Goal: Task Accomplishment & Management: Manage account settings

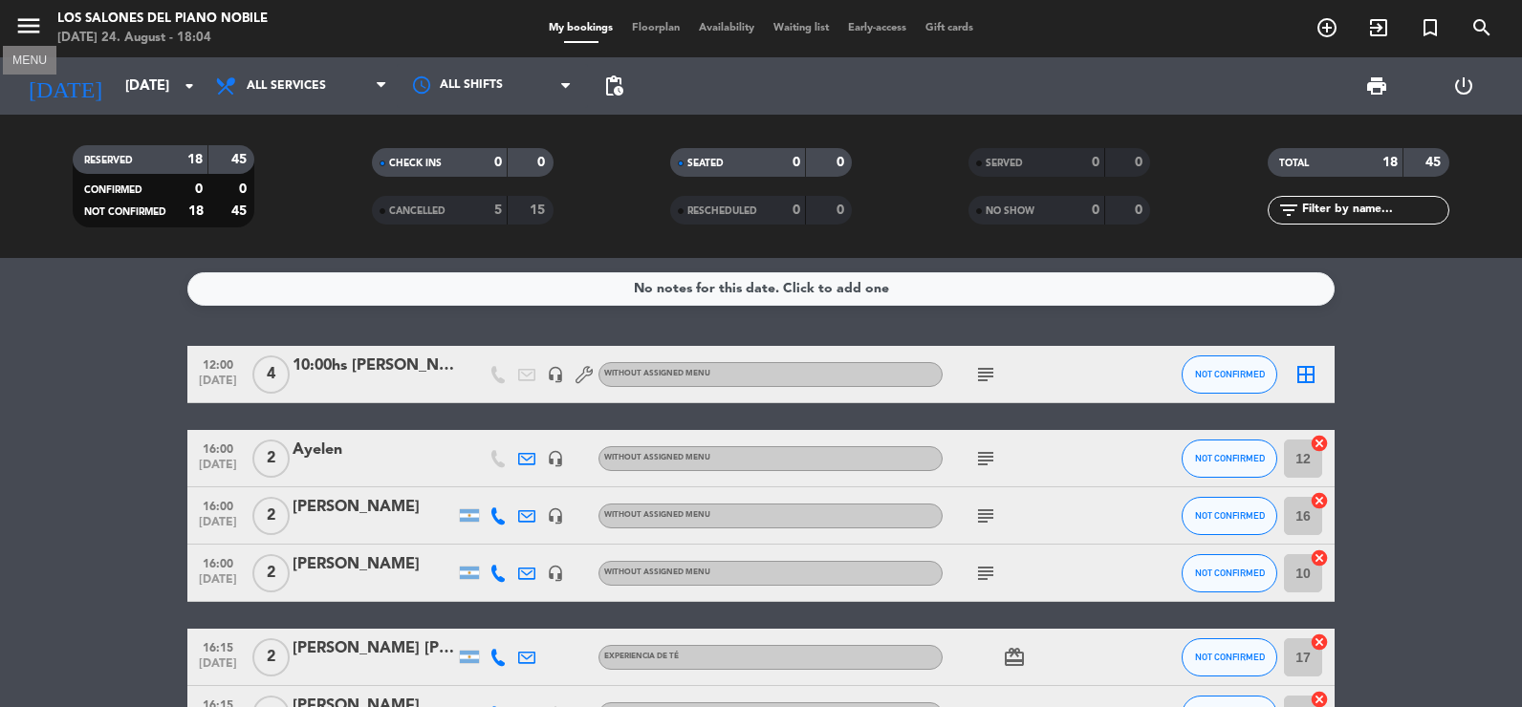
click at [28, 32] on icon "menu" at bounding box center [28, 25] width 29 height 29
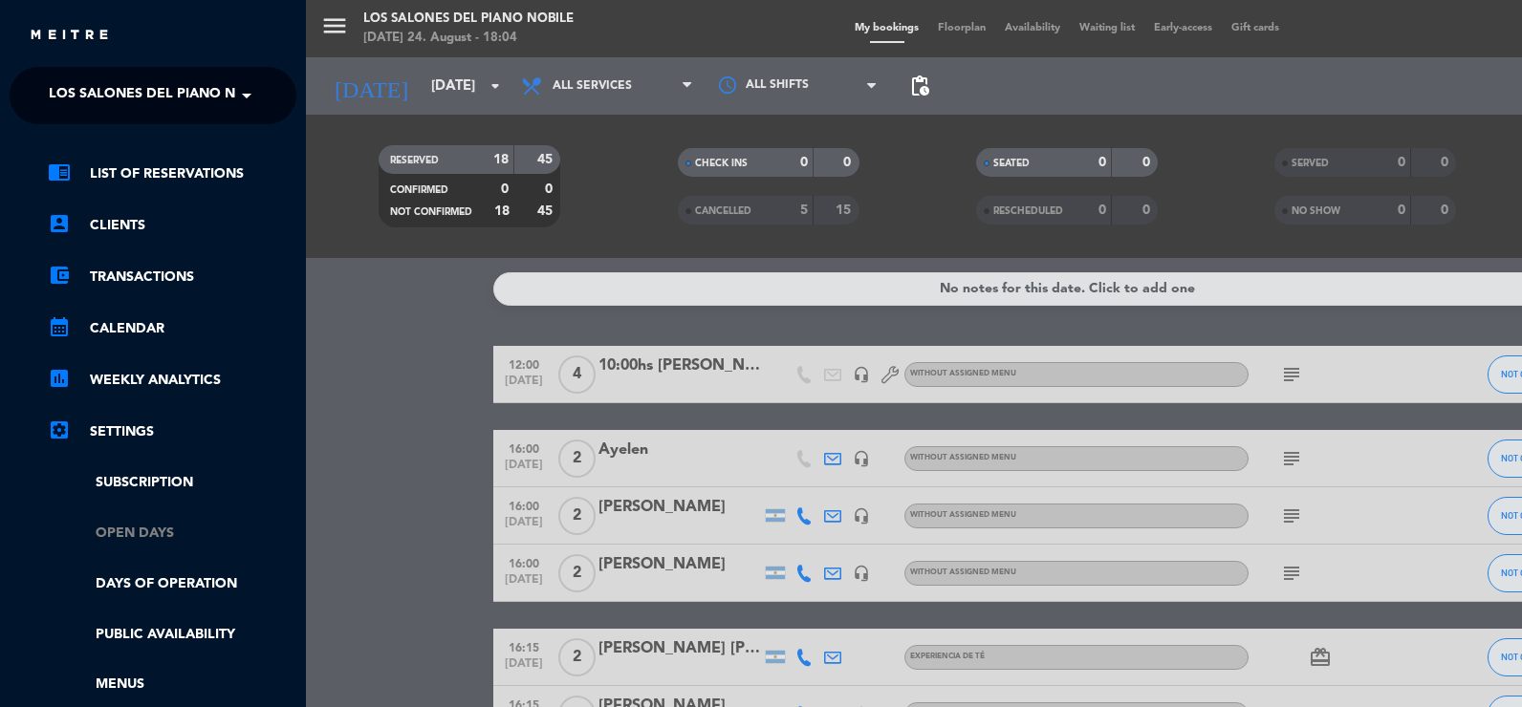
click at [153, 528] on link "Open Days" at bounding box center [172, 534] width 249 height 22
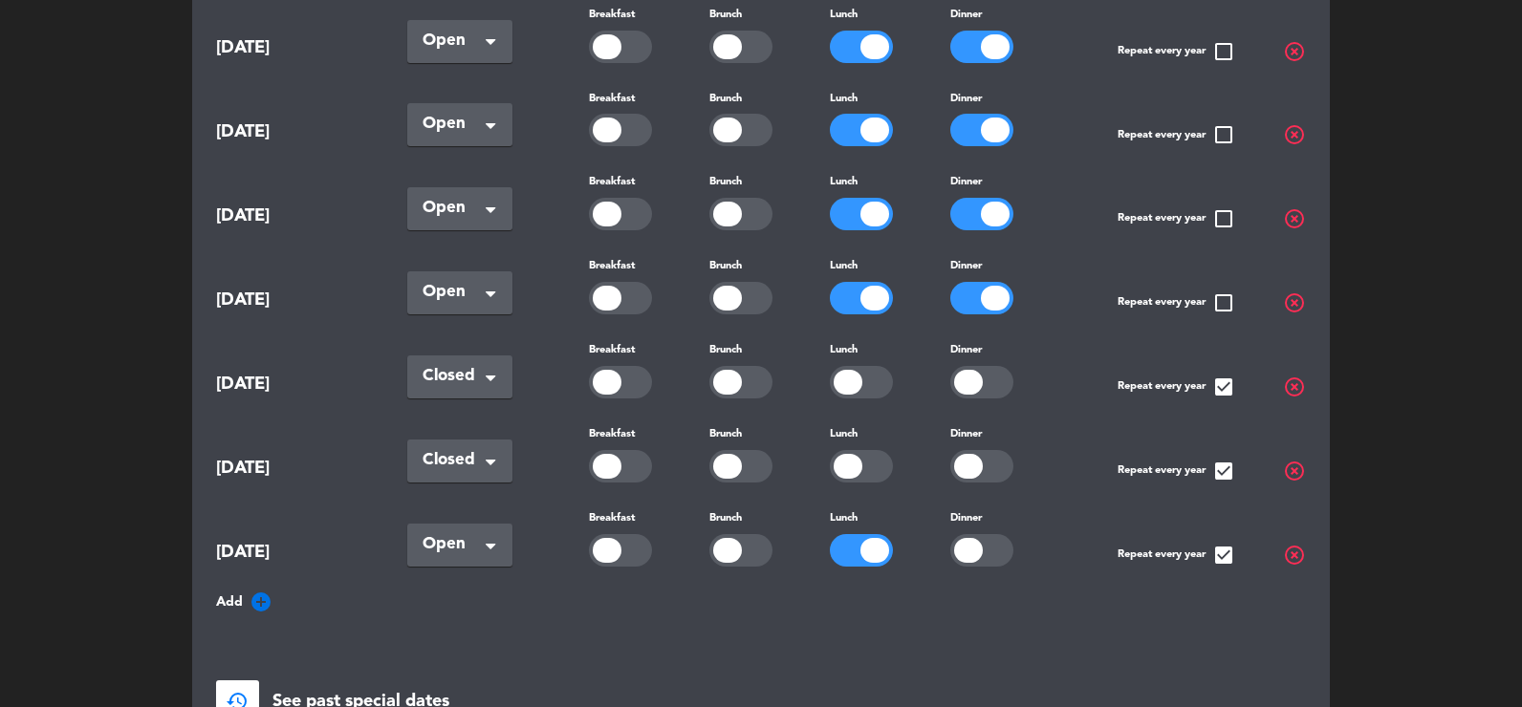
scroll to position [1052, 0]
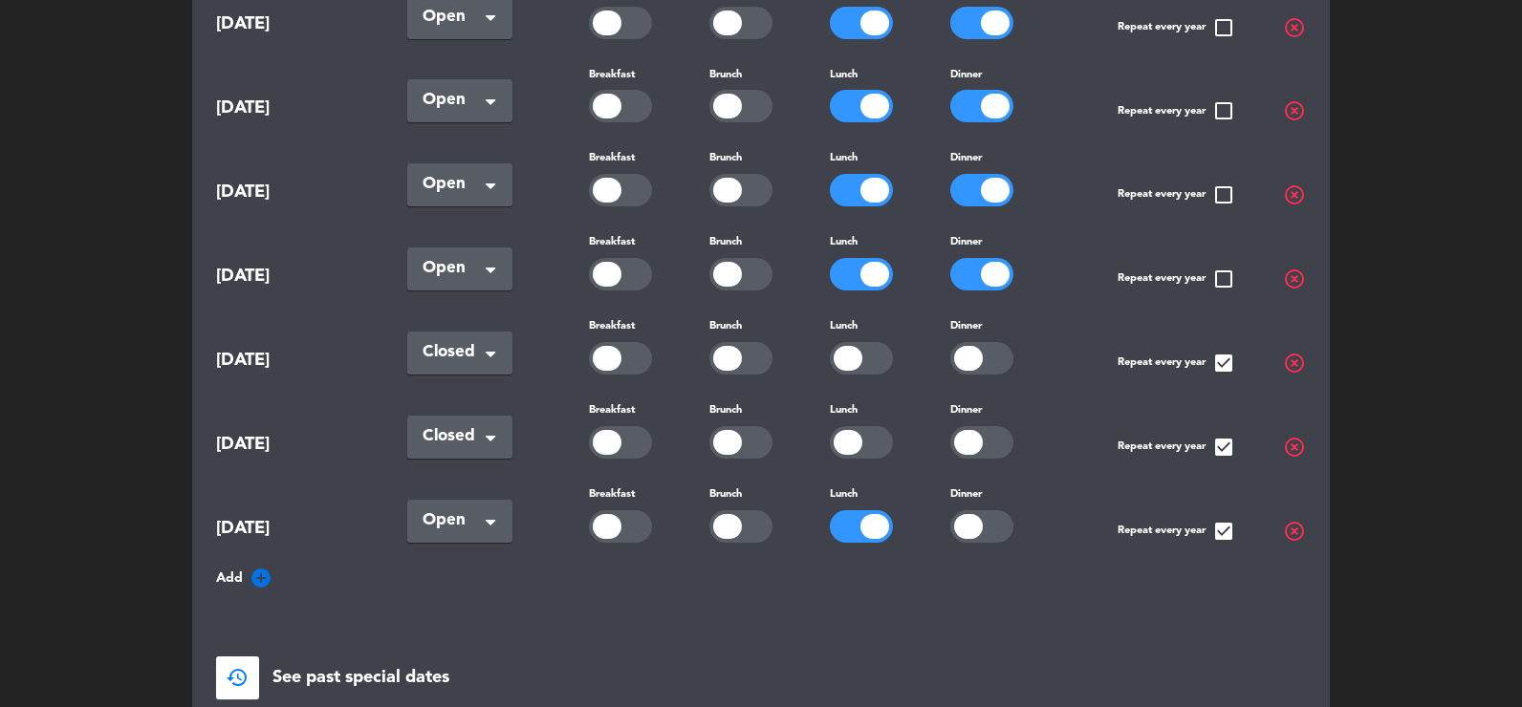
click at [261, 567] on icon "add_circle" at bounding box center [261, 578] width 23 height 23
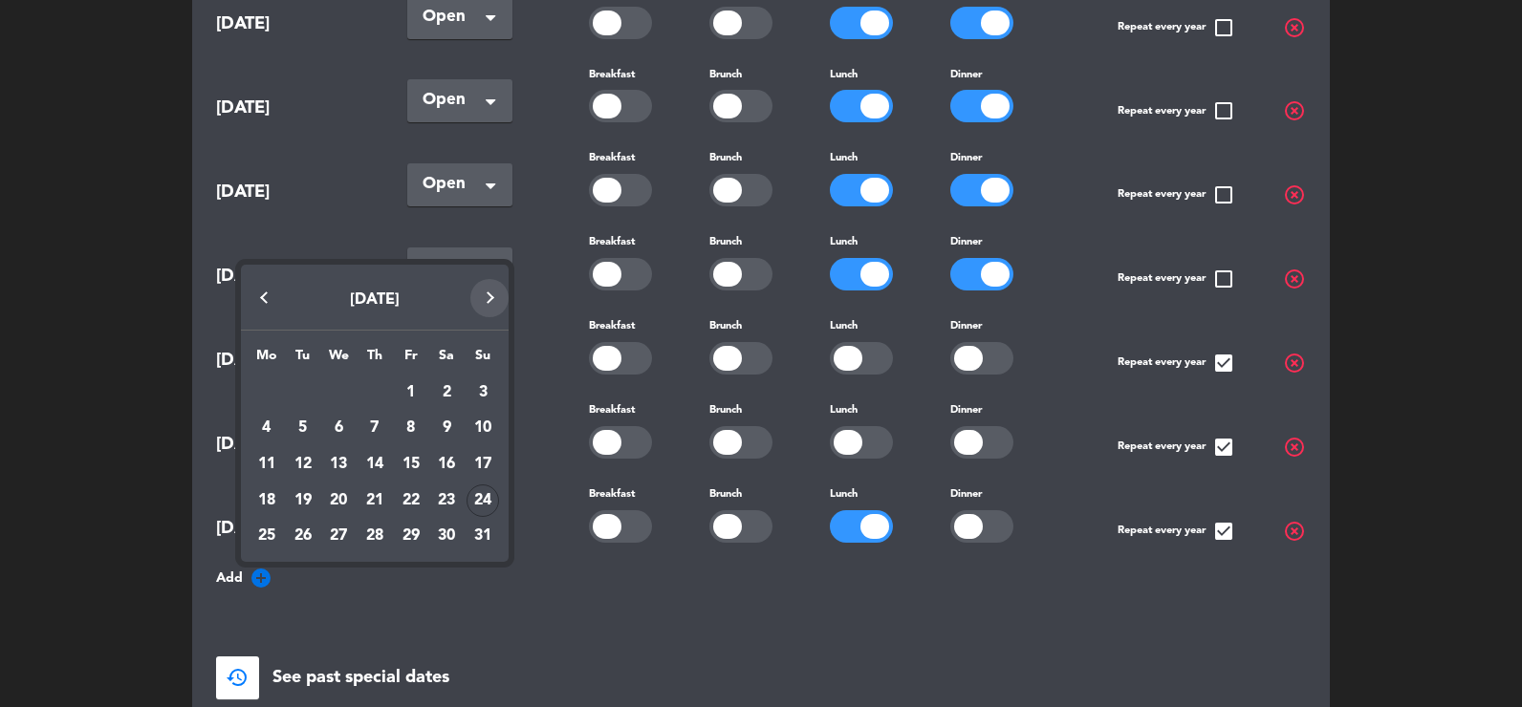
click at [490, 286] on button "Next month" at bounding box center [489, 298] width 38 height 38
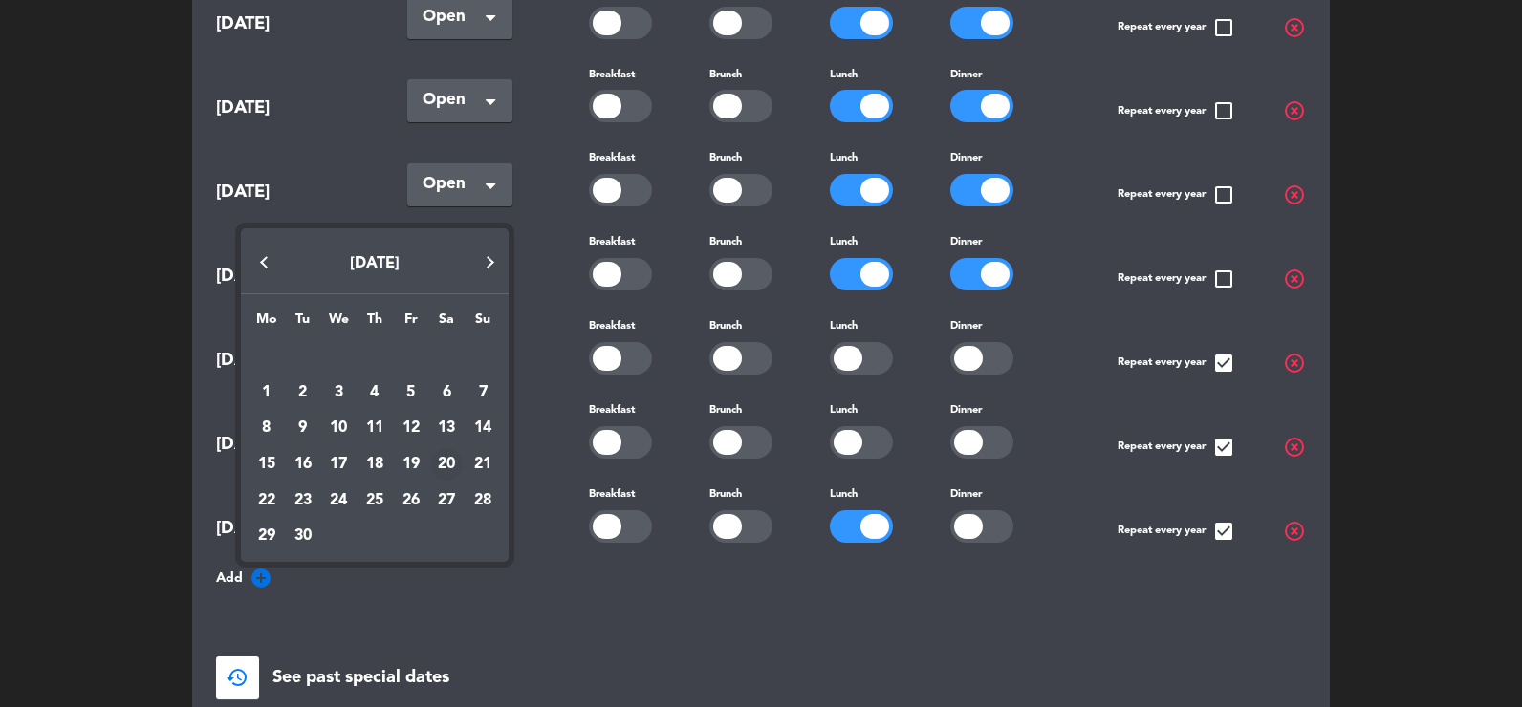
click at [447, 465] on div "20" at bounding box center [446, 464] width 33 height 33
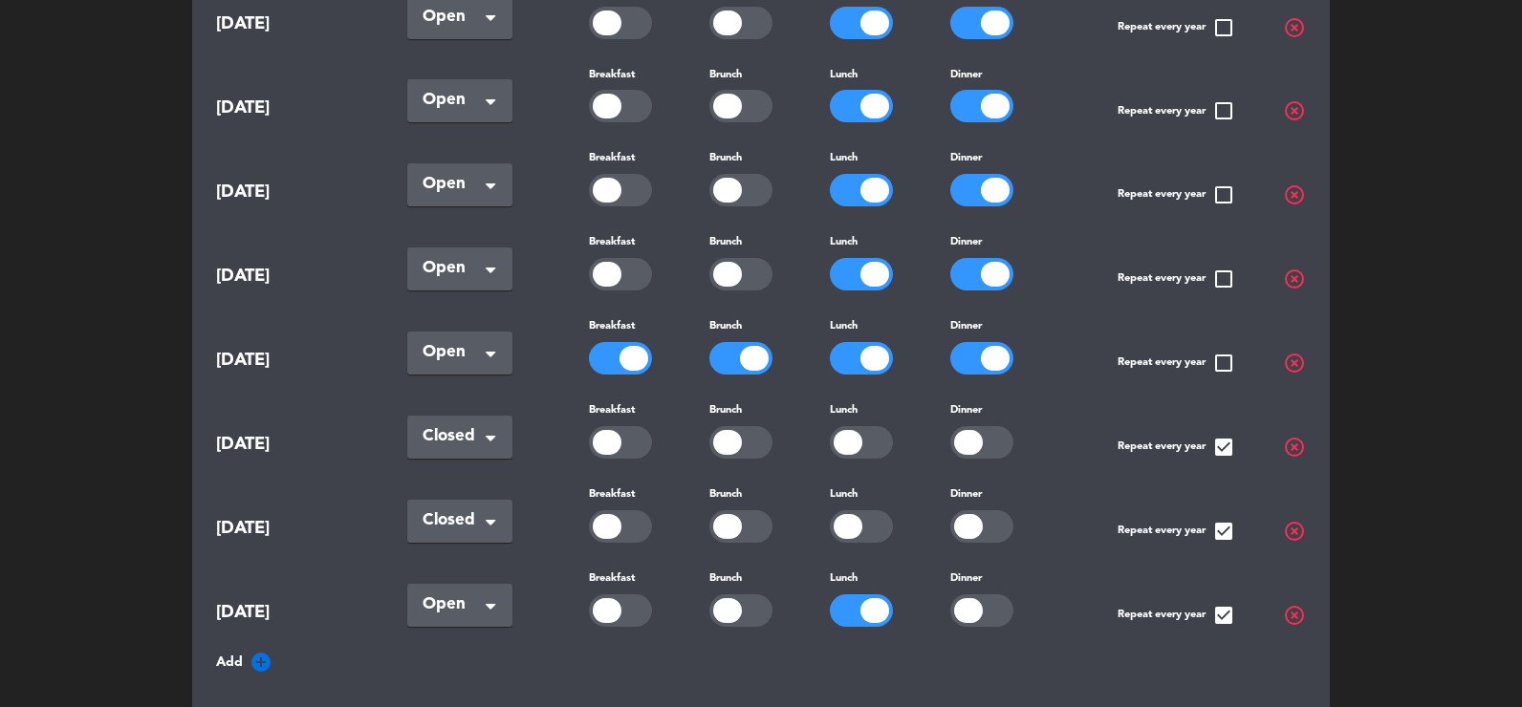
click at [259, 651] on icon "add_circle" at bounding box center [261, 662] width 23 height 23
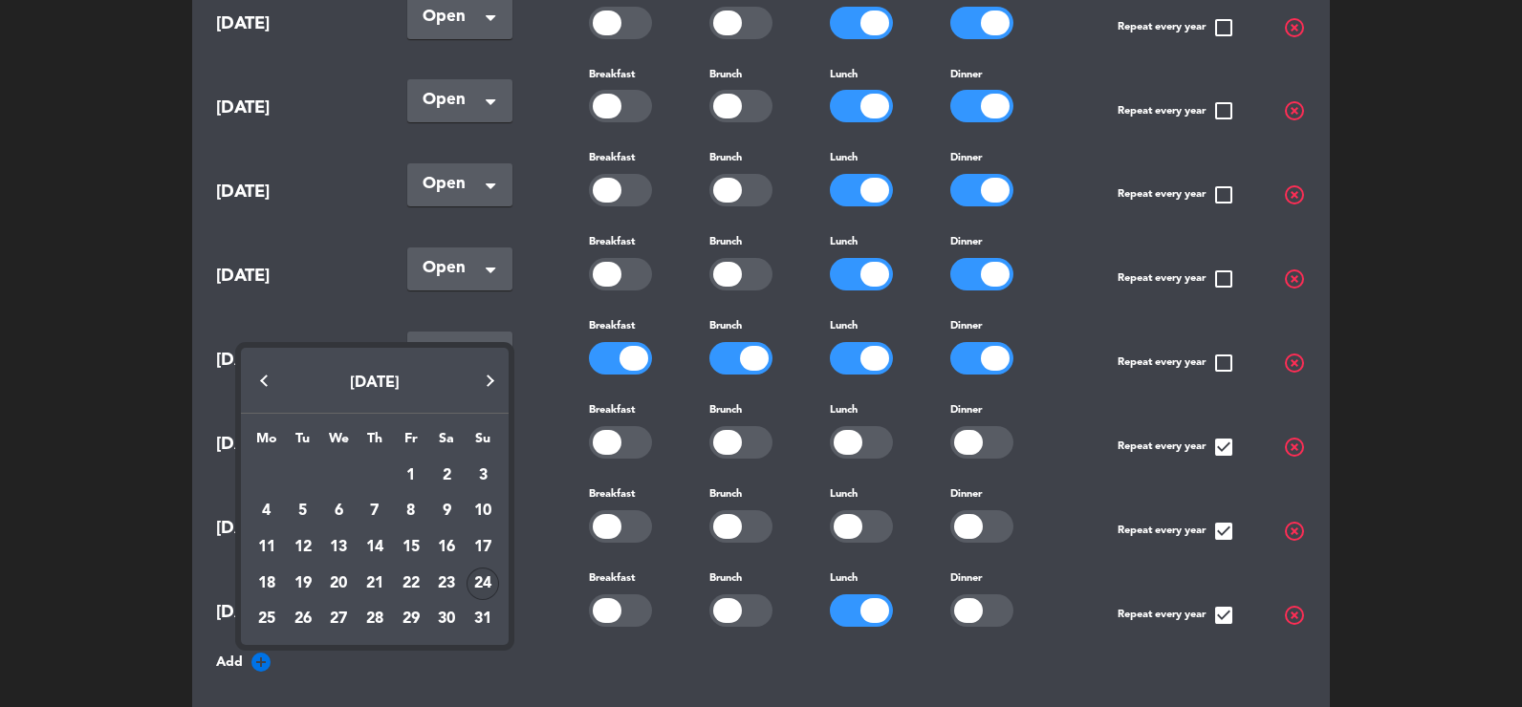
click at [487, 387] on button "Next month" at bounding box center [489, 381] width 38 height 38
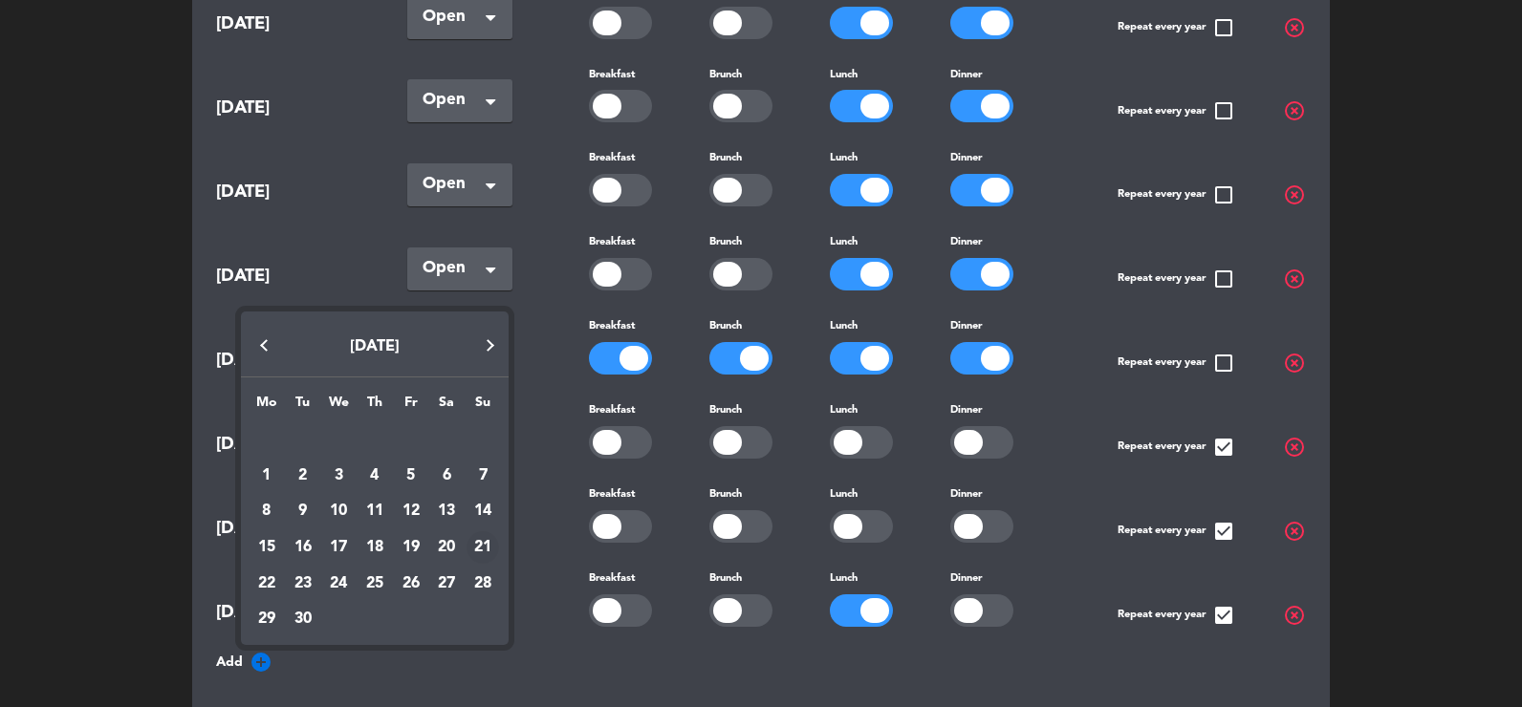
click at [486, 546] on div "21" at bounding box center [483, 548] width 33 height 33
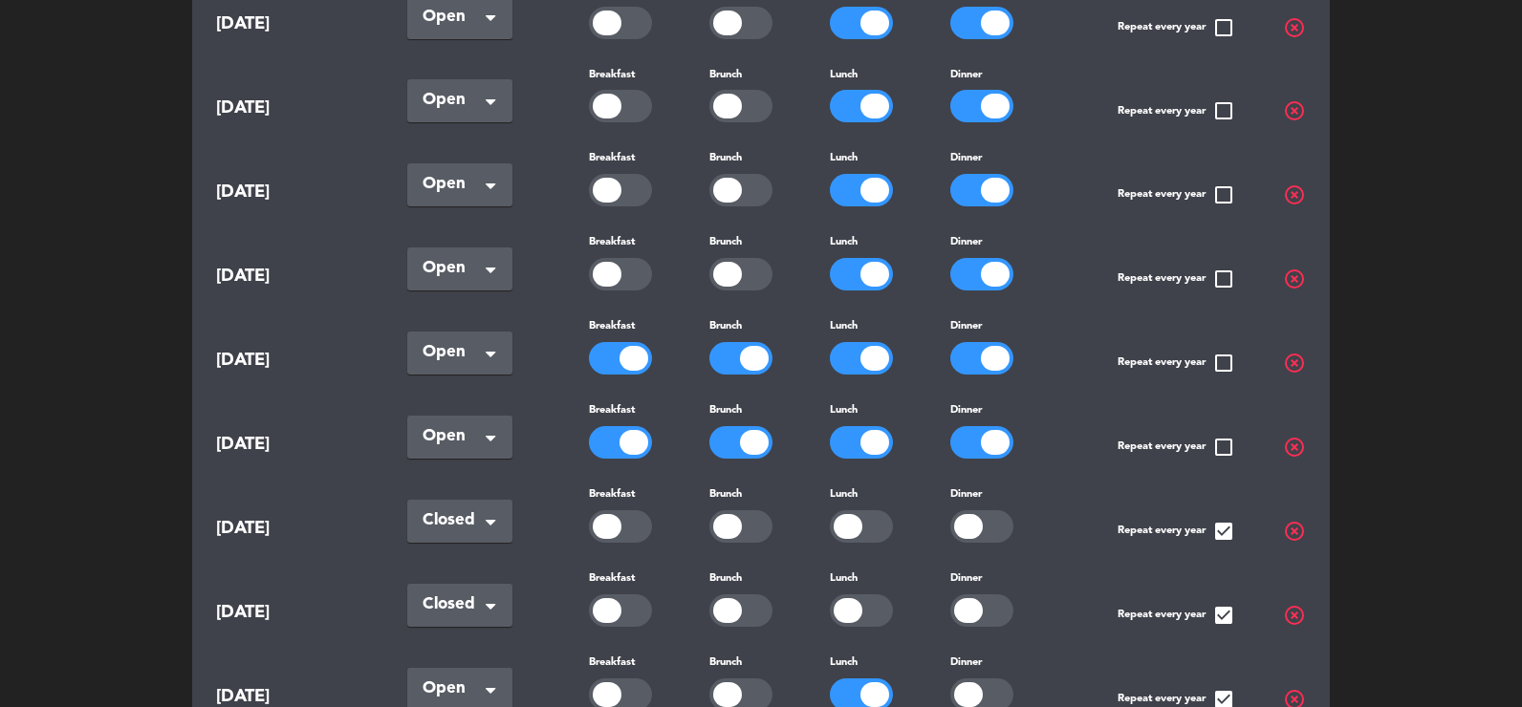
click at [617, 342] on div at bounding box center [620, 358] width 63 height 33
click at [744, 346] on div at bounding box center [754, 358] width 29 height 25
click at [730, 426] on div at bounding box center [740, 442] width 63 height 33
click at [621, 431] on div at bounding box center [633, 442] width 29 height 25
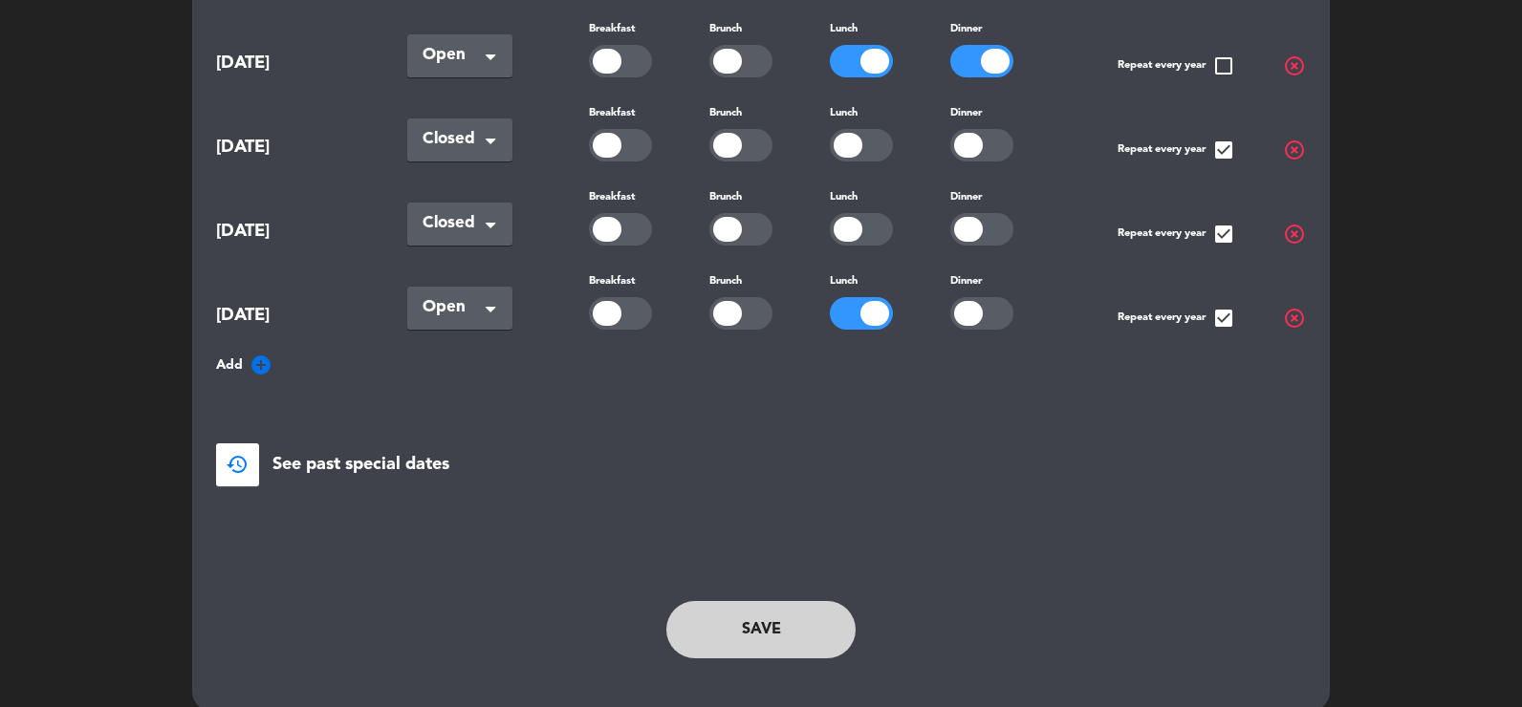
scroll to position [1439, 0]
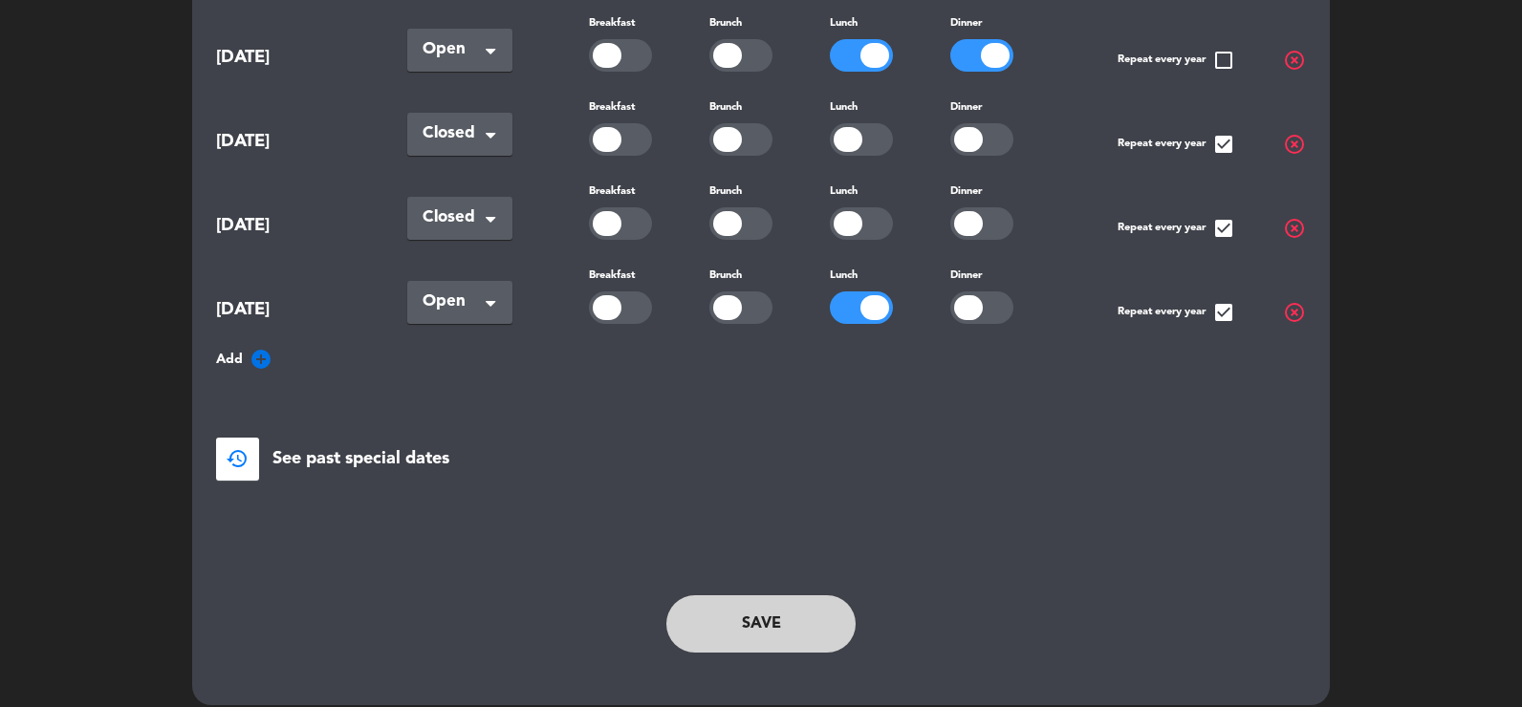
click at [759, 596] on button "Save" at bounding box center [760, 624] width 189 height 57
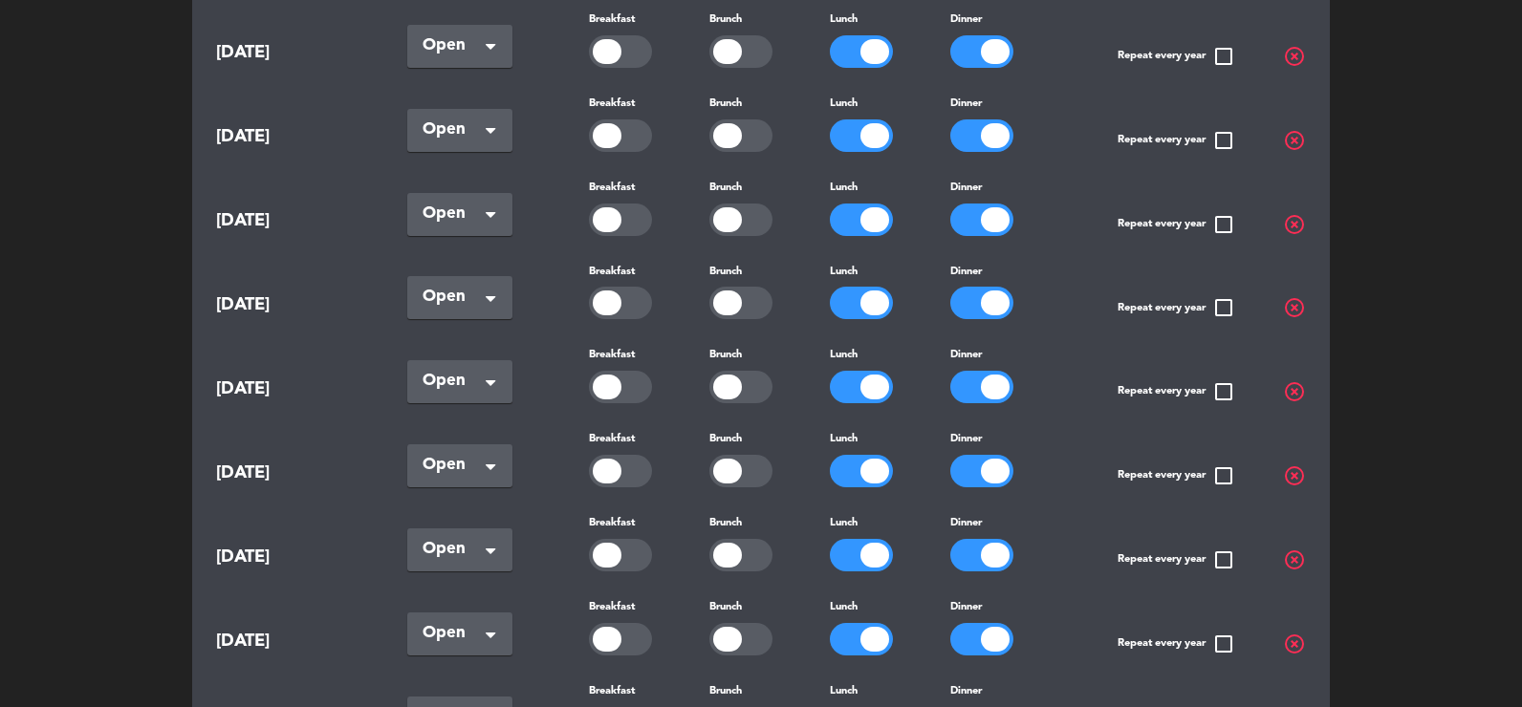
scroll to position [770, 0]
